Goal: Task Accomplishment & Management: Manage account settings

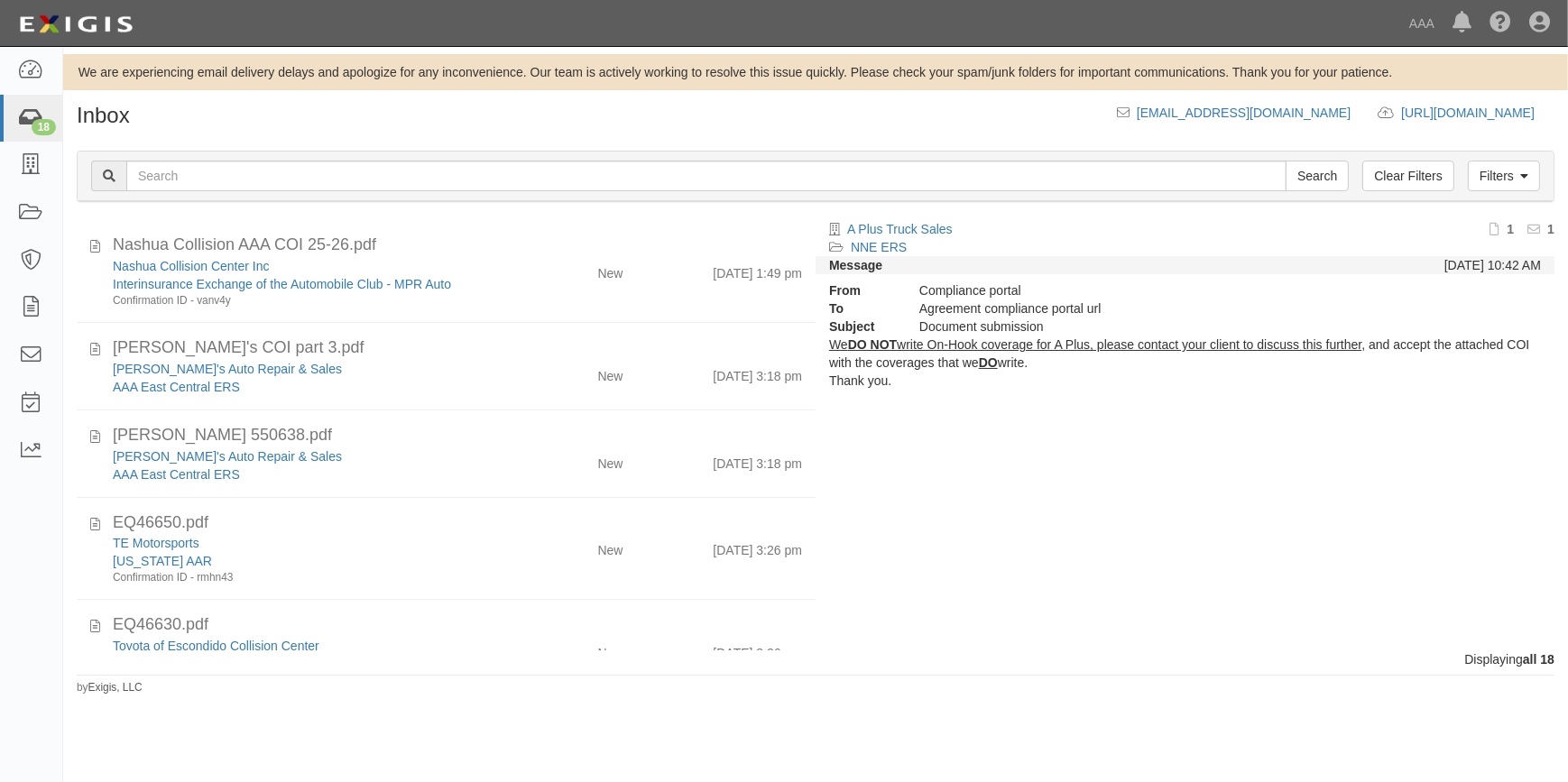
scroll to position [1324, 0]
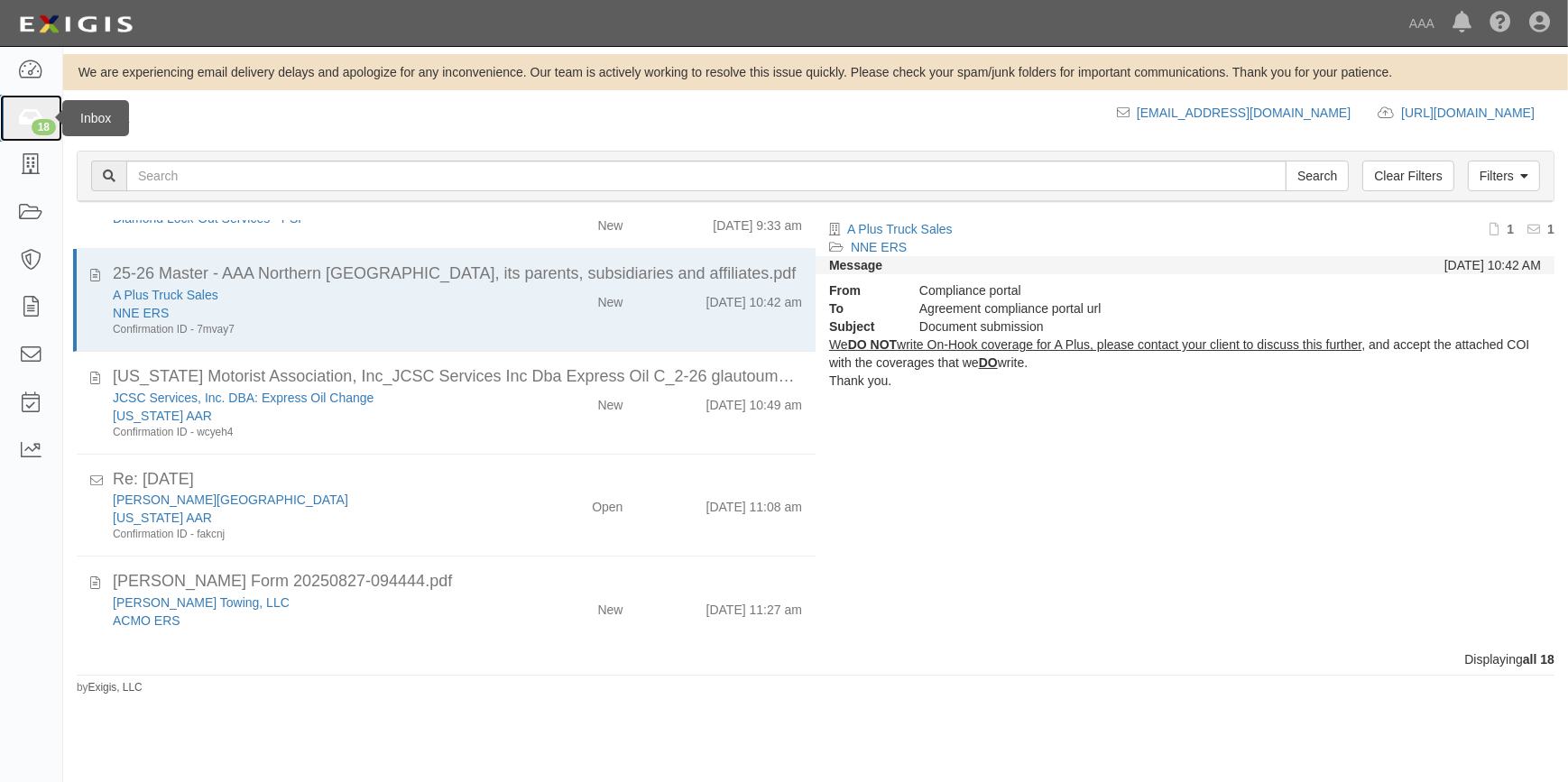
drag, startPoint x: 0, startPoint y: 0, endPoint x: 18, endPoint y: 111, distance: 112.4
click at [18, 111] on icon at bounding box center [31, 118] width 26 height 21
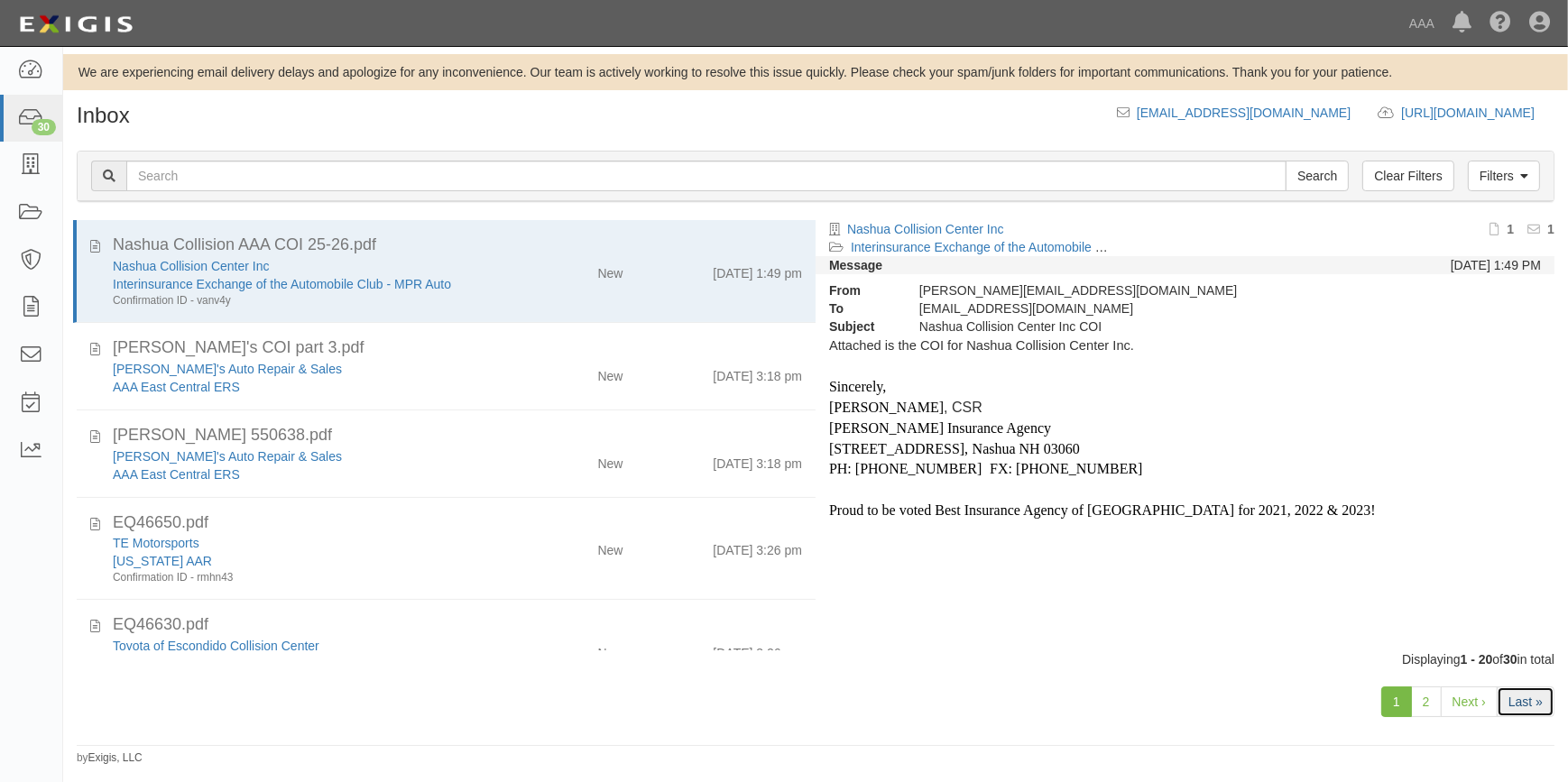
click at [1537, 706] on link "Last »" at bounding box center [1525, 702] width 58 height 31
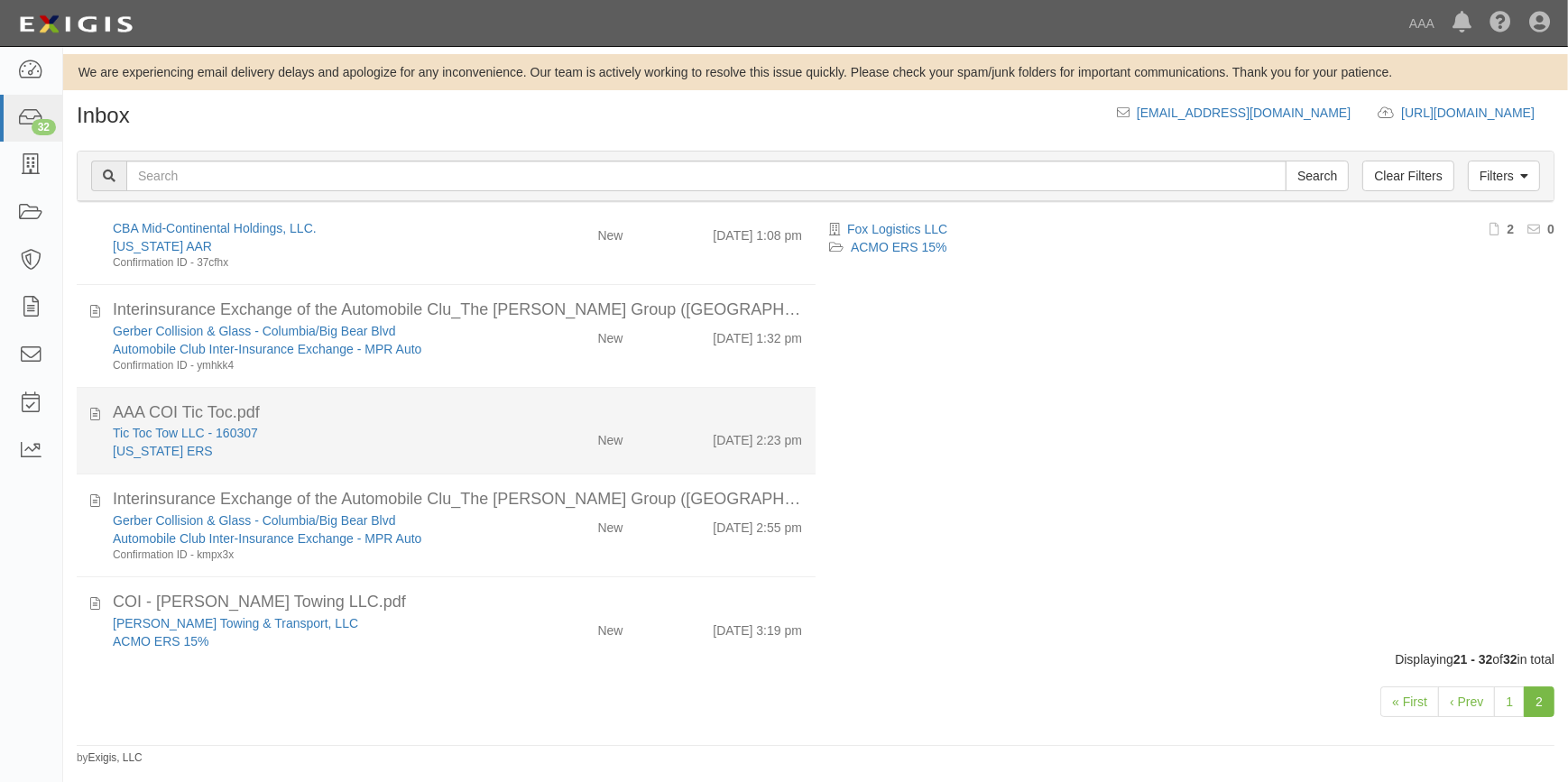
scroll to position [328, 0]
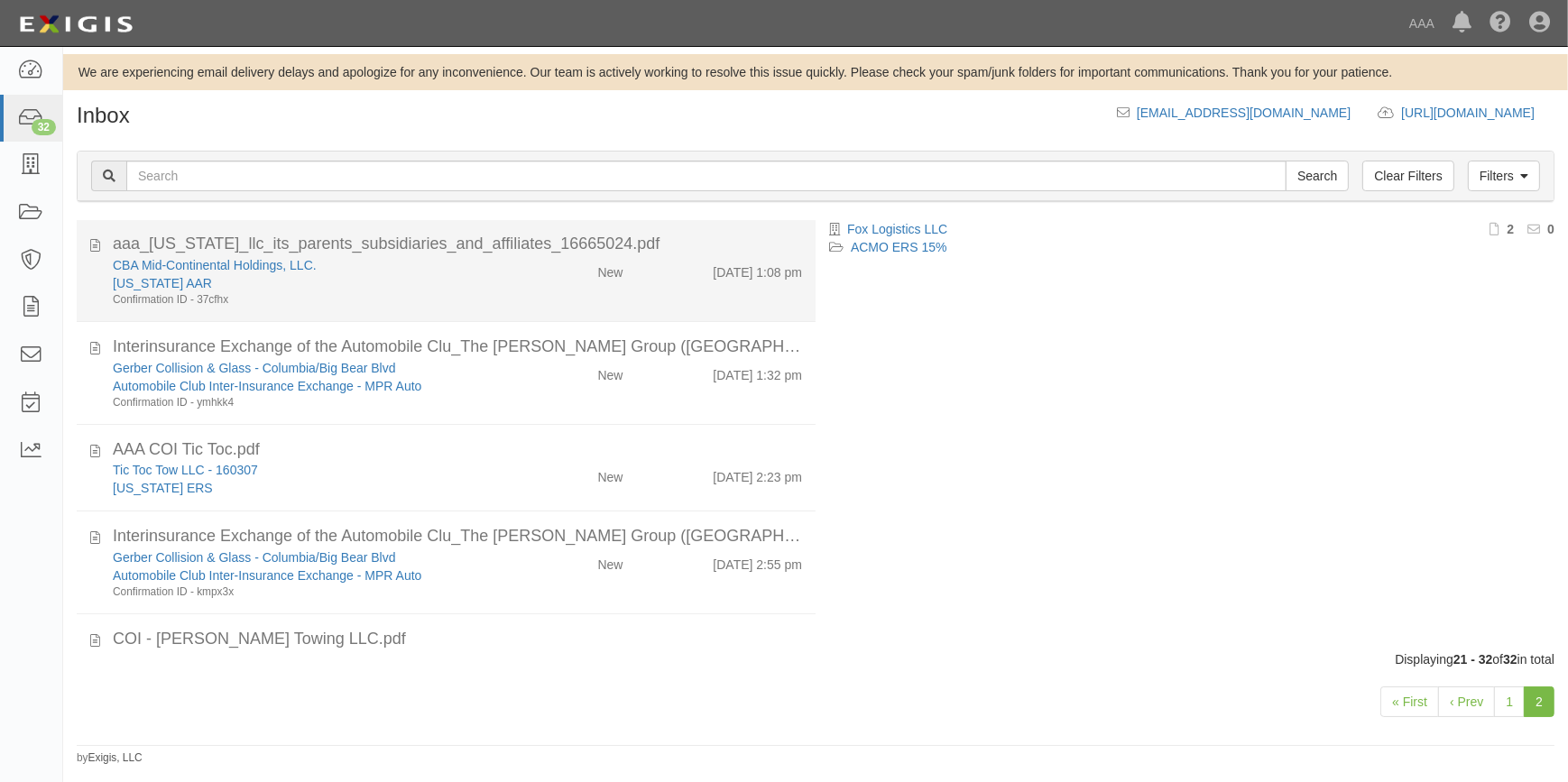
click at [299, 302] on div "Confirmation ID - 37cfhx" at bounding box center [308, 300] width 391 height 16
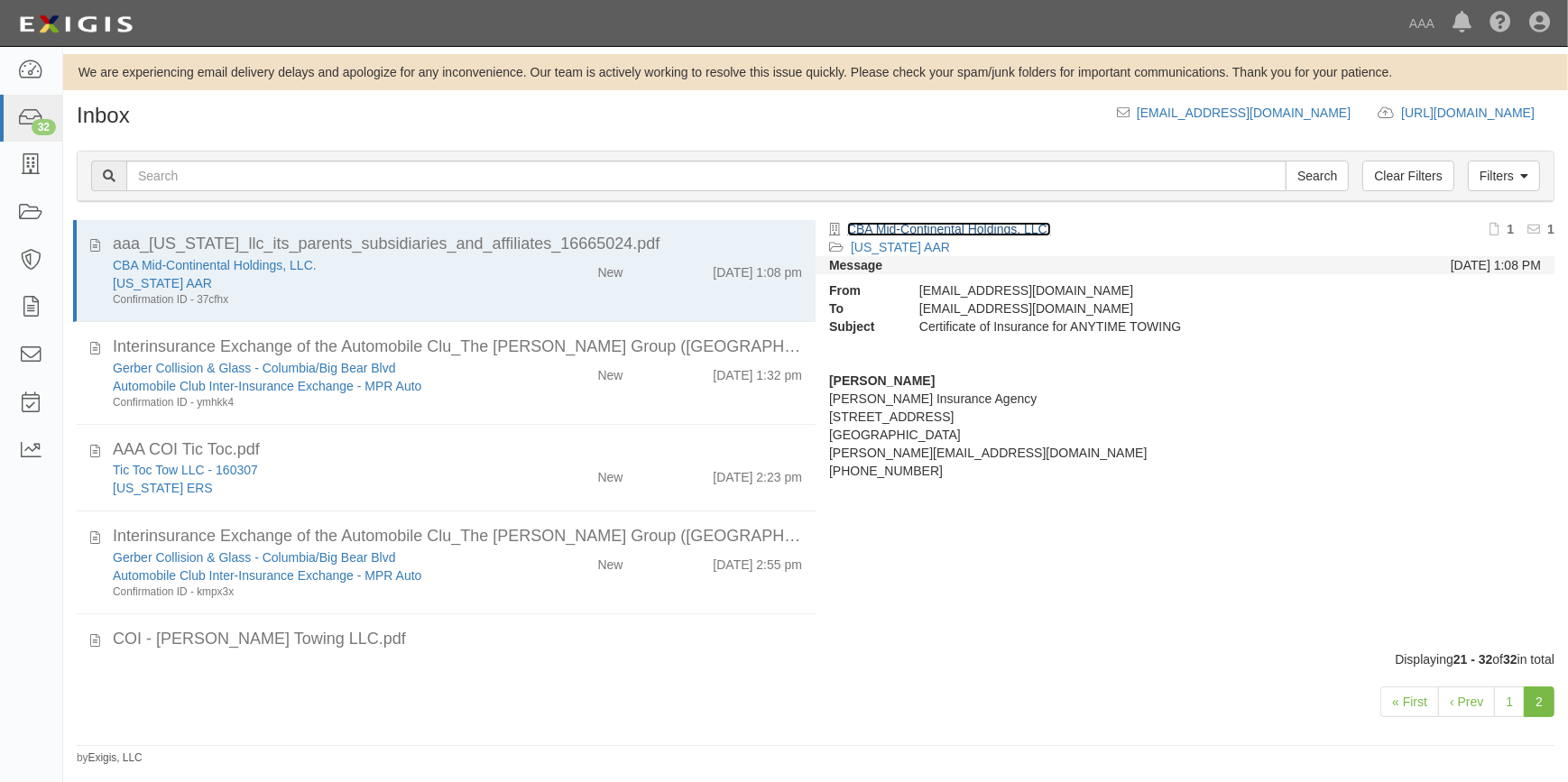
click at [919, 227] on link "CBA Mid-Continental Holdings, LLC." at bounding box center [948, 229] width 204 height 15
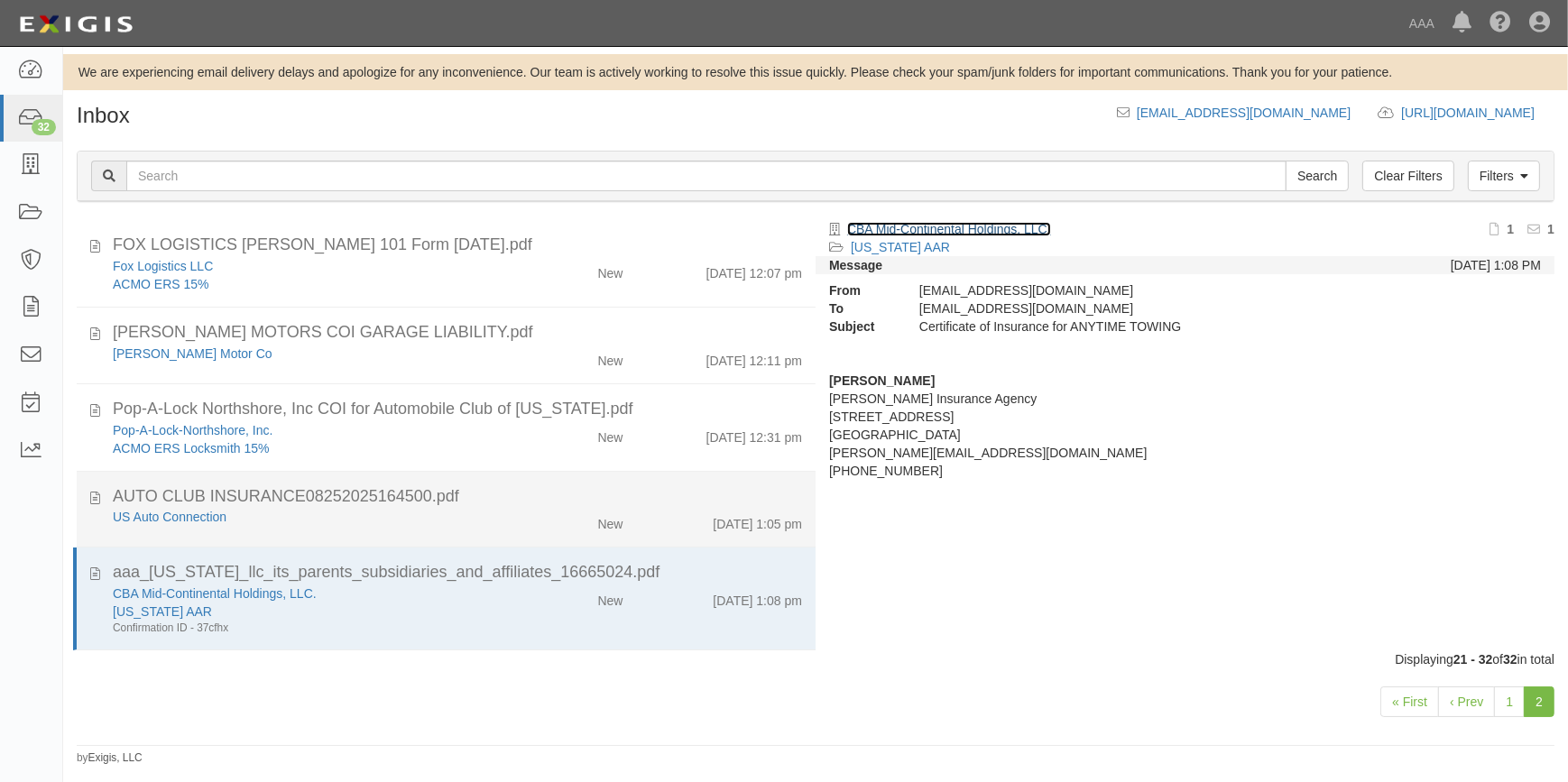
scroll to position [0, 0]
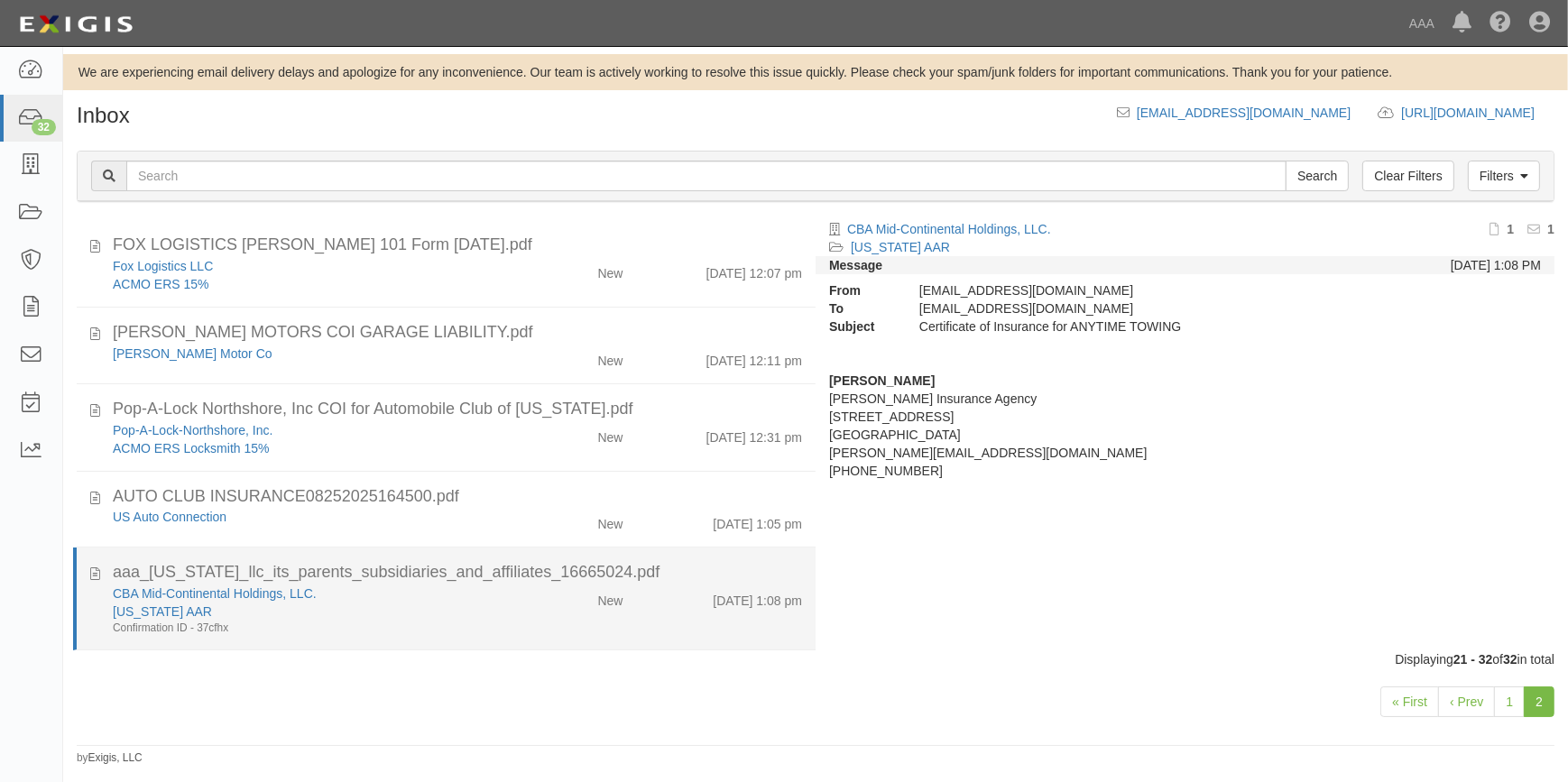
click at [568, 581] on div "aaa_[US_STATE]_llc_its_parents_subsidiaries_and_affiliates_16665024.pdf" at bounding box center [457, 573] width 689 height 24
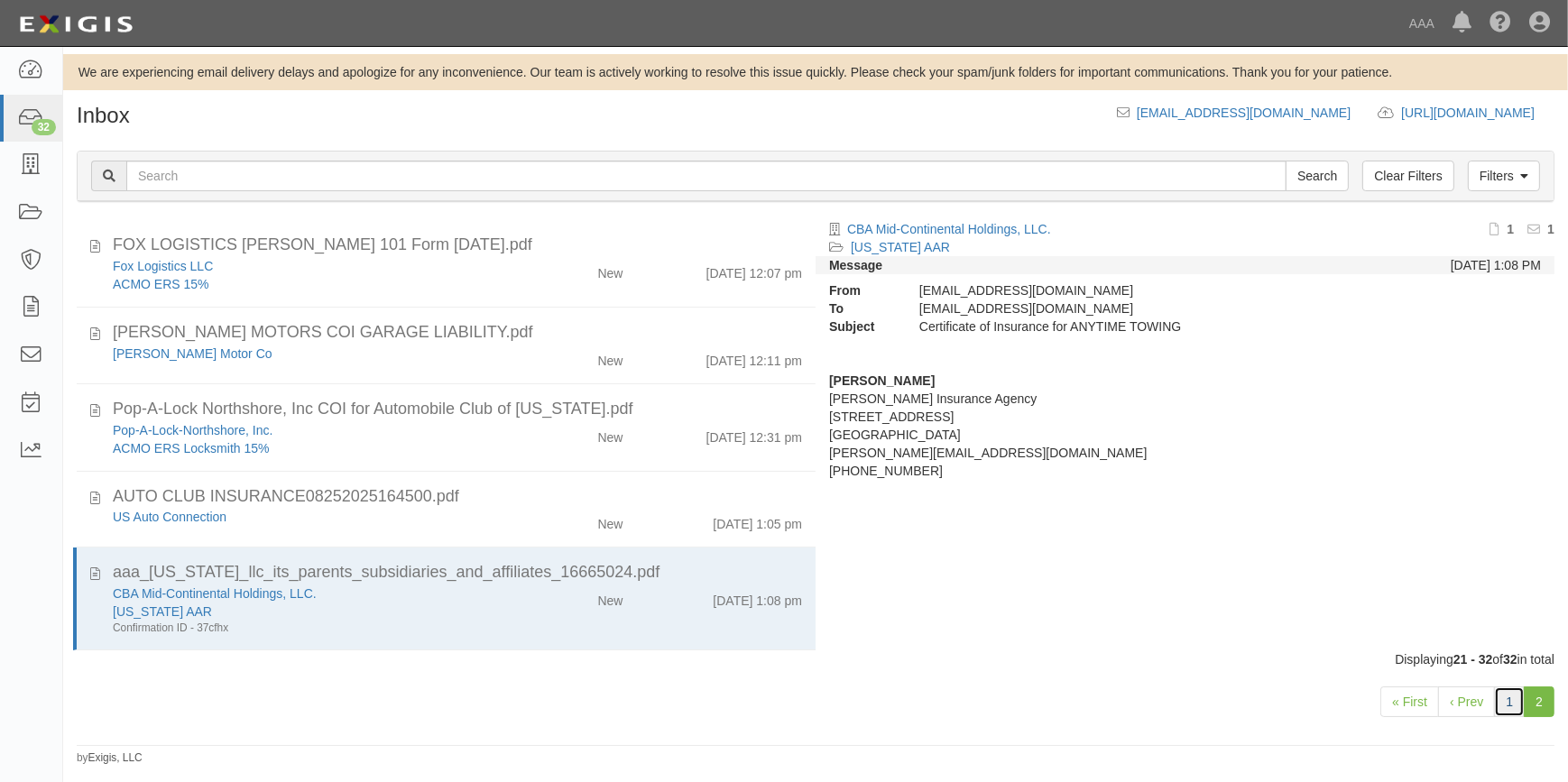
click at [1520, 696] on link "1" at bounding box center [1510, 702] width 31 height 31
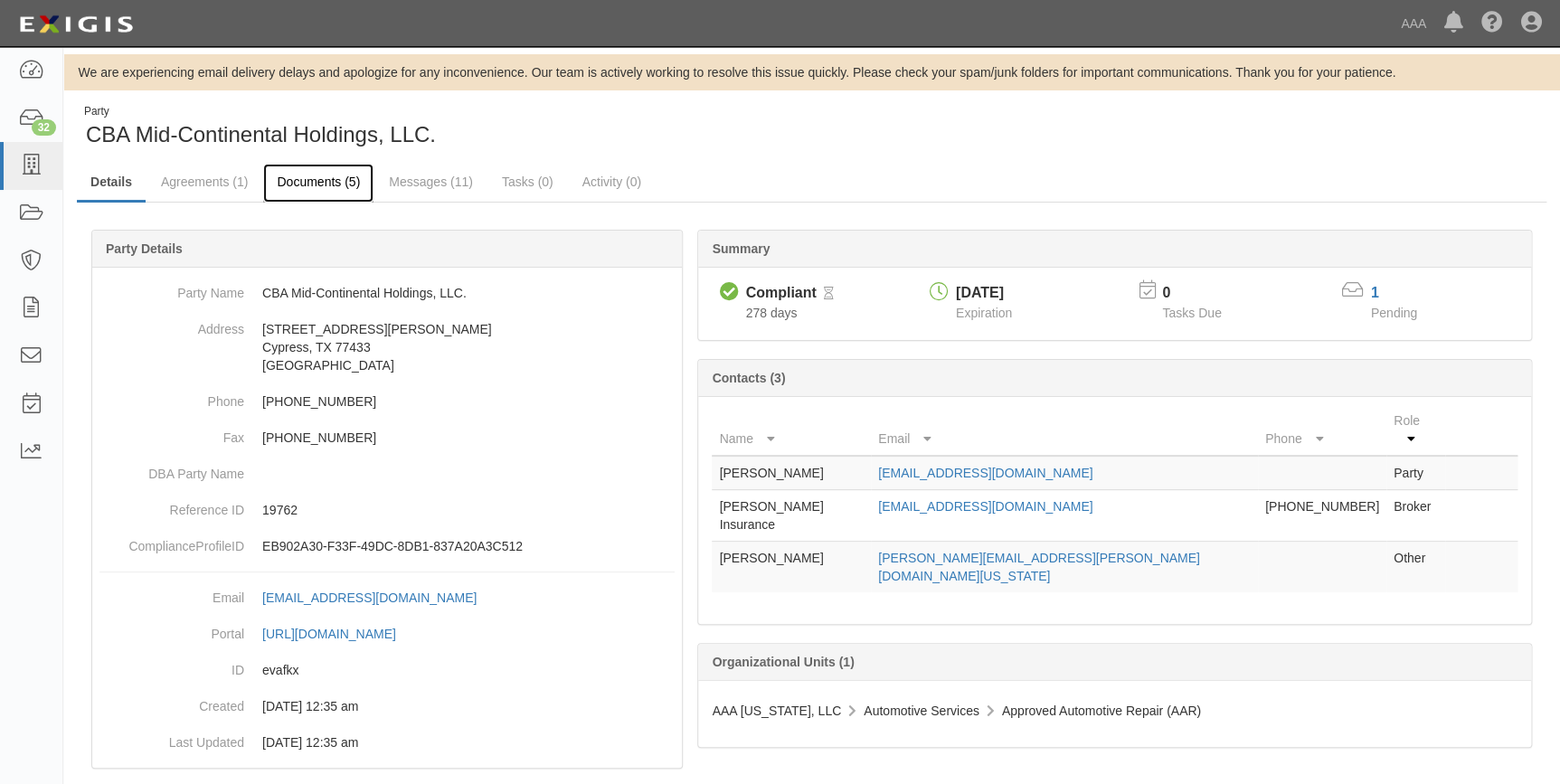
click at [328, 185] on link "Documents (5)" at bounding box center [318, 183] width 110 height 38
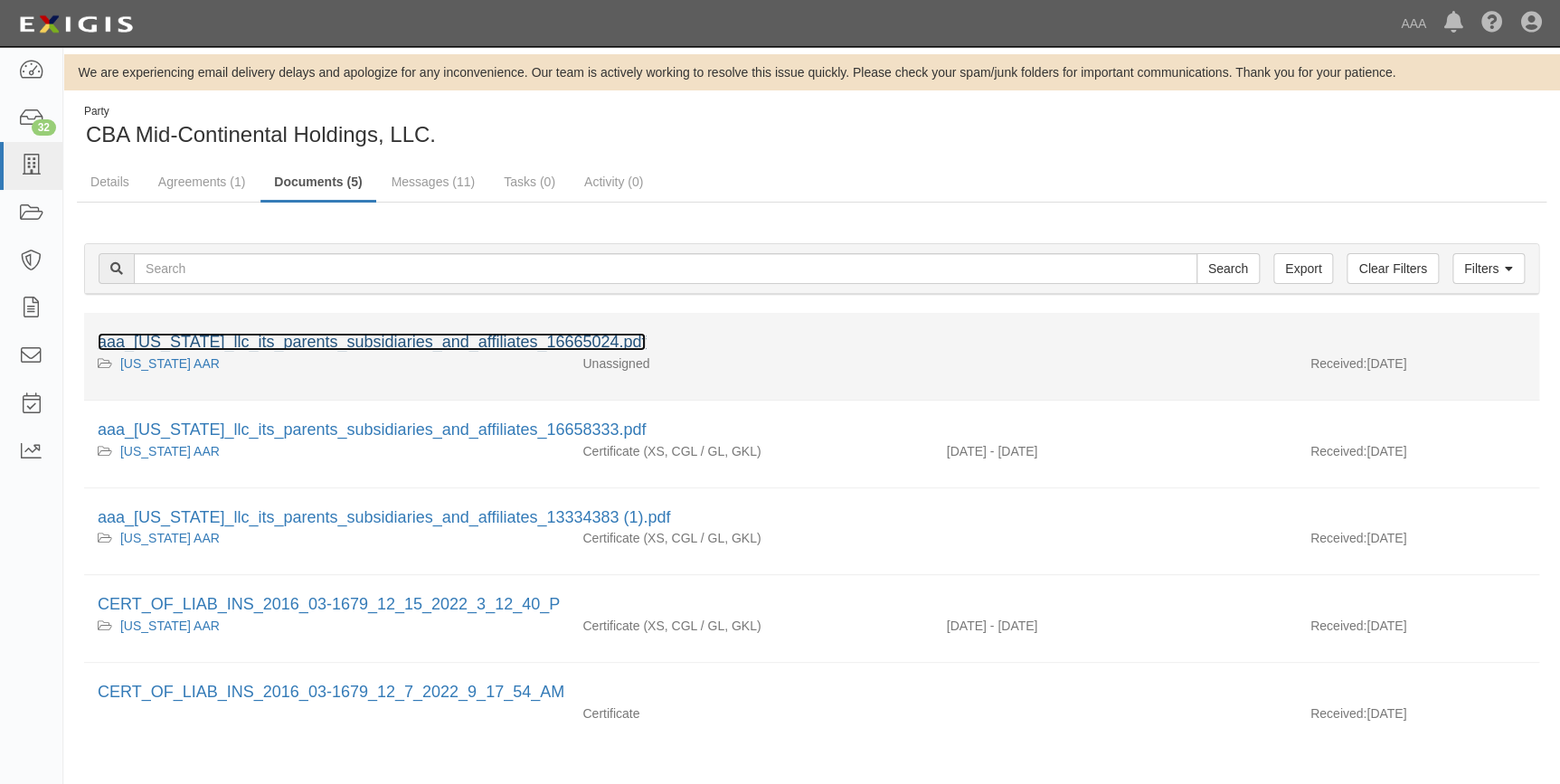
click at [359, 338] on link "aaa_texas_llc_its_parents_subsidiaries_and_affiliates_16665024.pdf" at bounding box center [372, 342] width 548 height 18
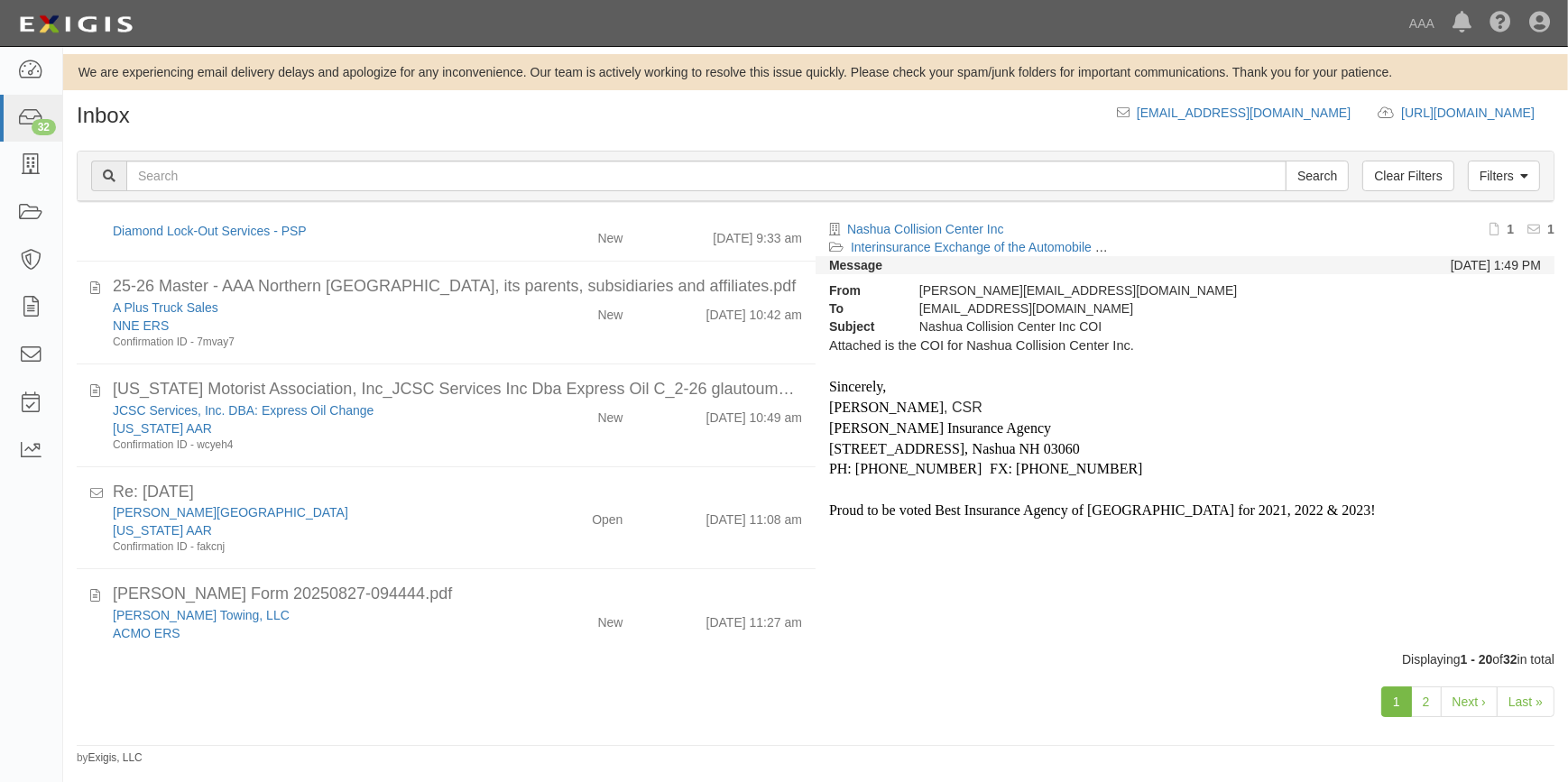
scroll to position [1514, 0]
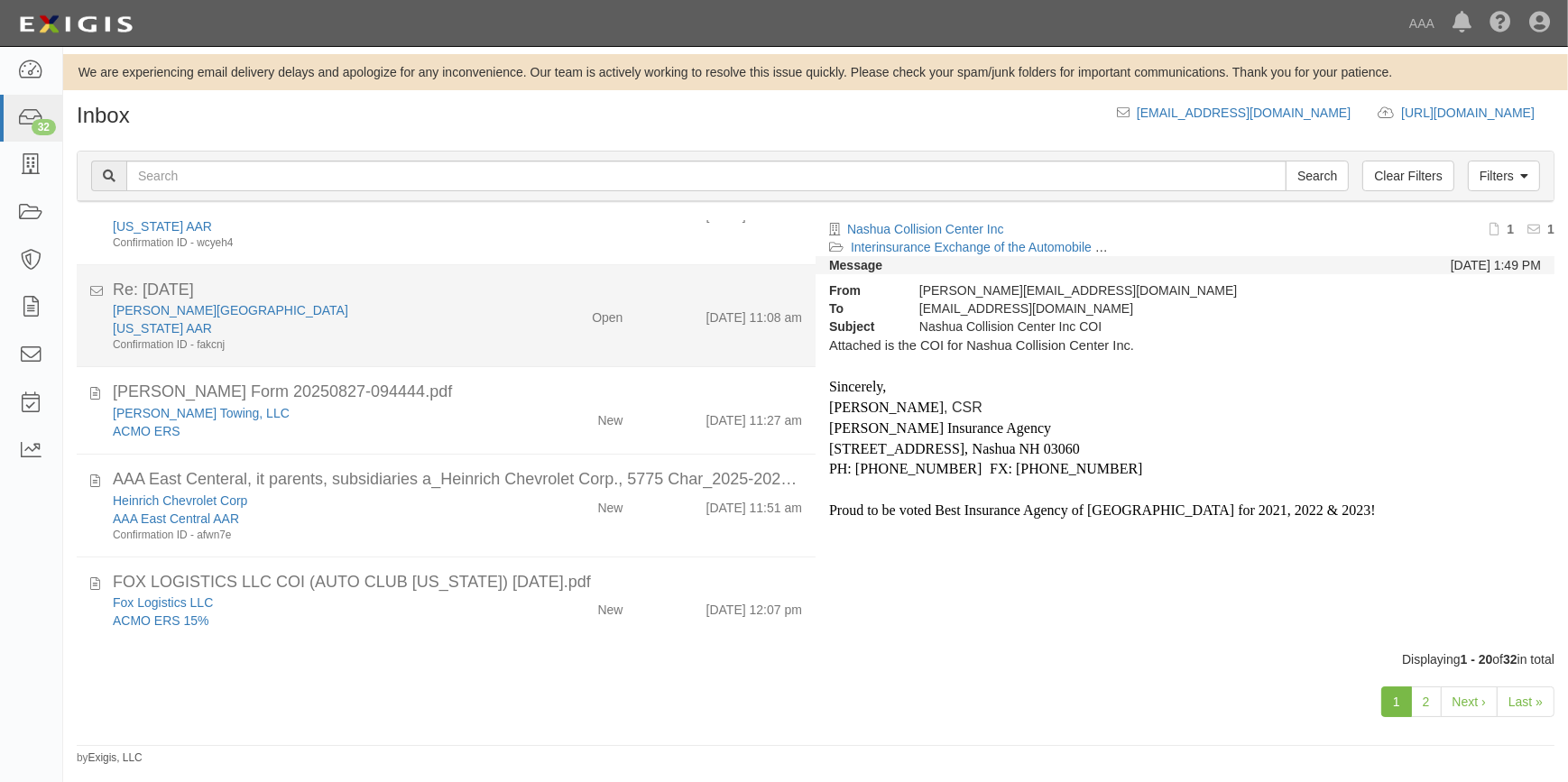
click at [275, 325] on div "California AAR" at bounding box center [308, 329] width 391 height 18
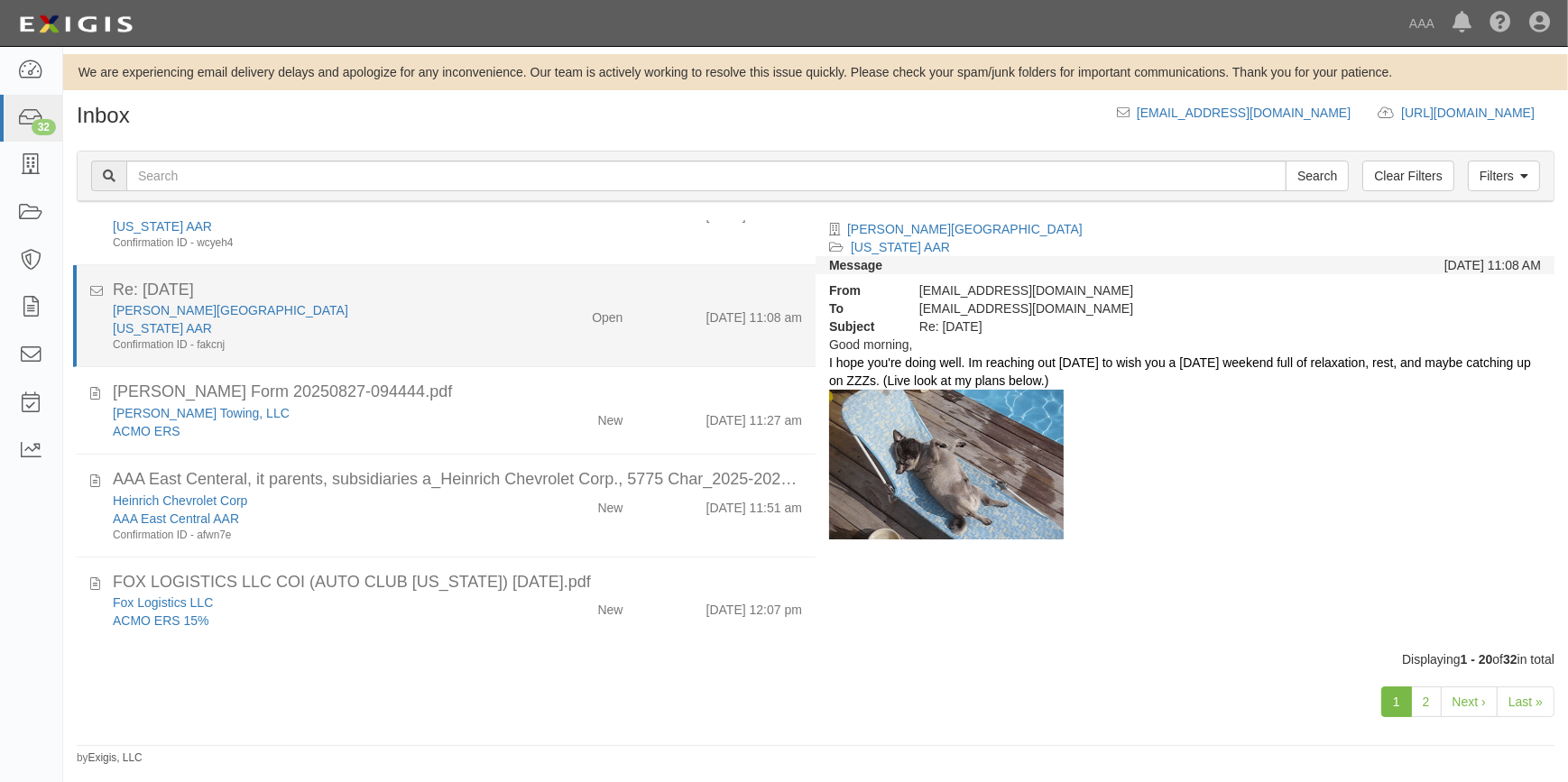
scroll to position [1349, 0]
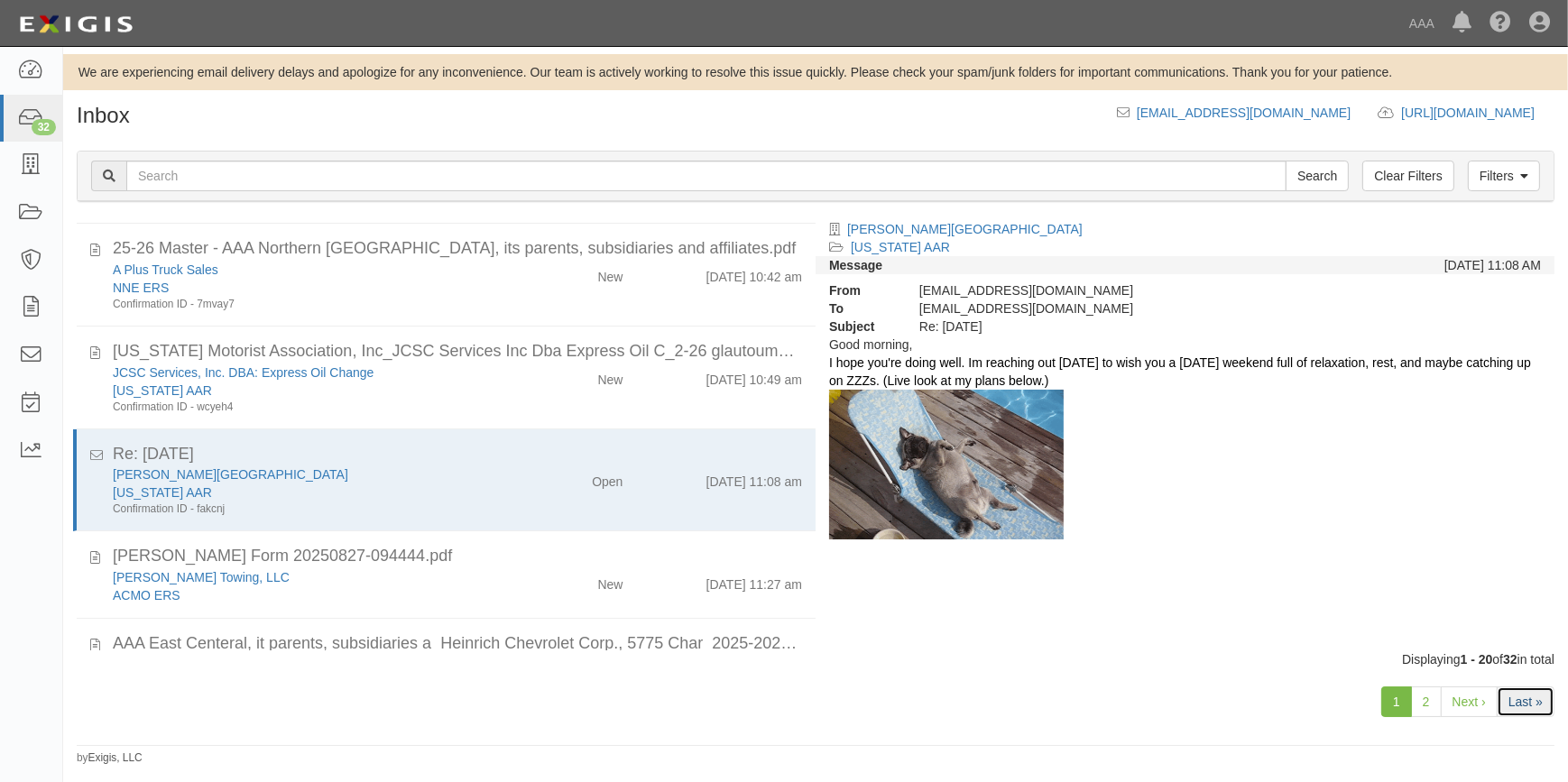
click at [1515, 700] on link "Last »" at bounding box center [1525, 702] width 58 height 31
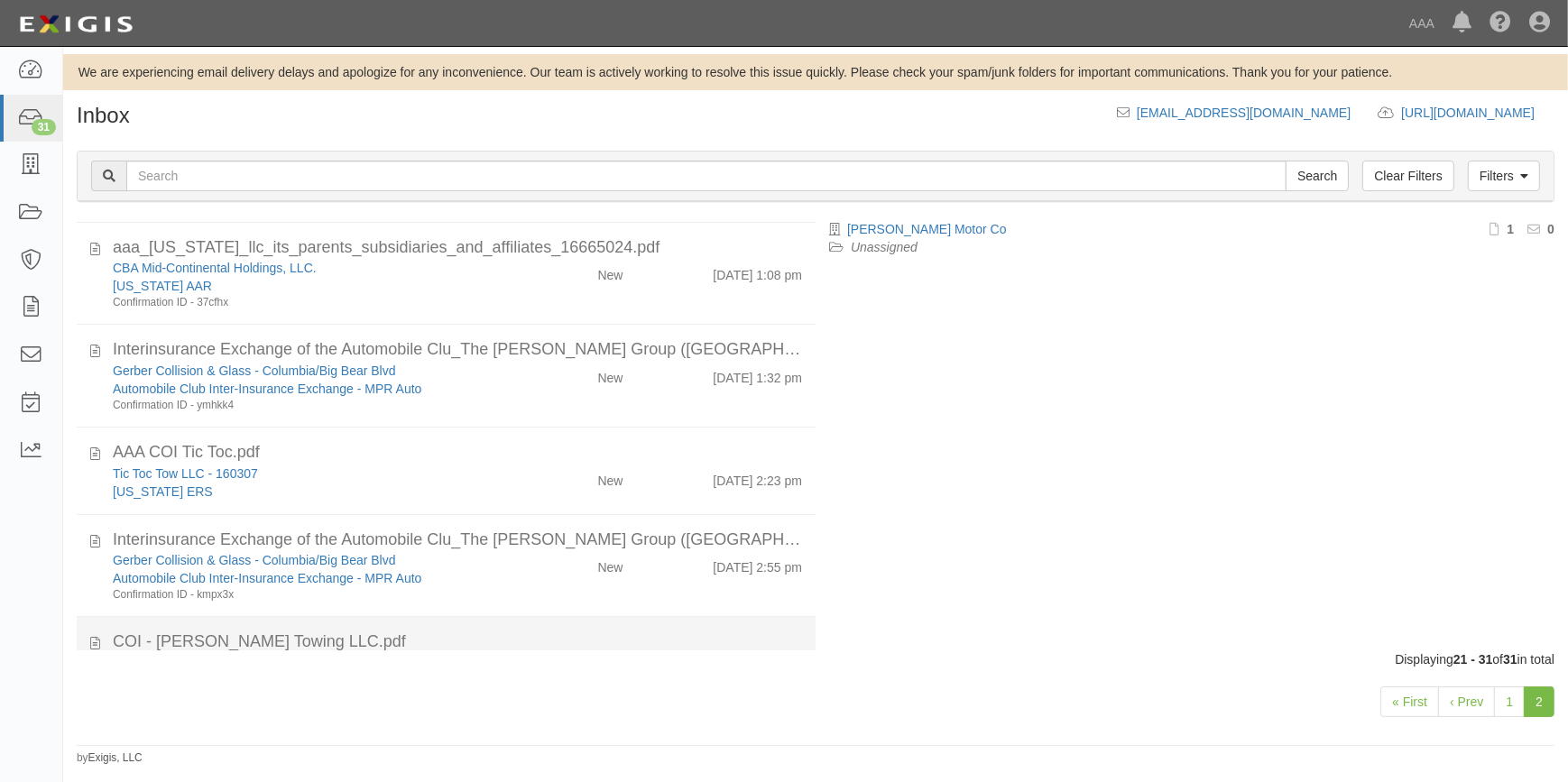
scroll to position [569, 0]
